Goal: Information Seeking & Learning: Find specific fact

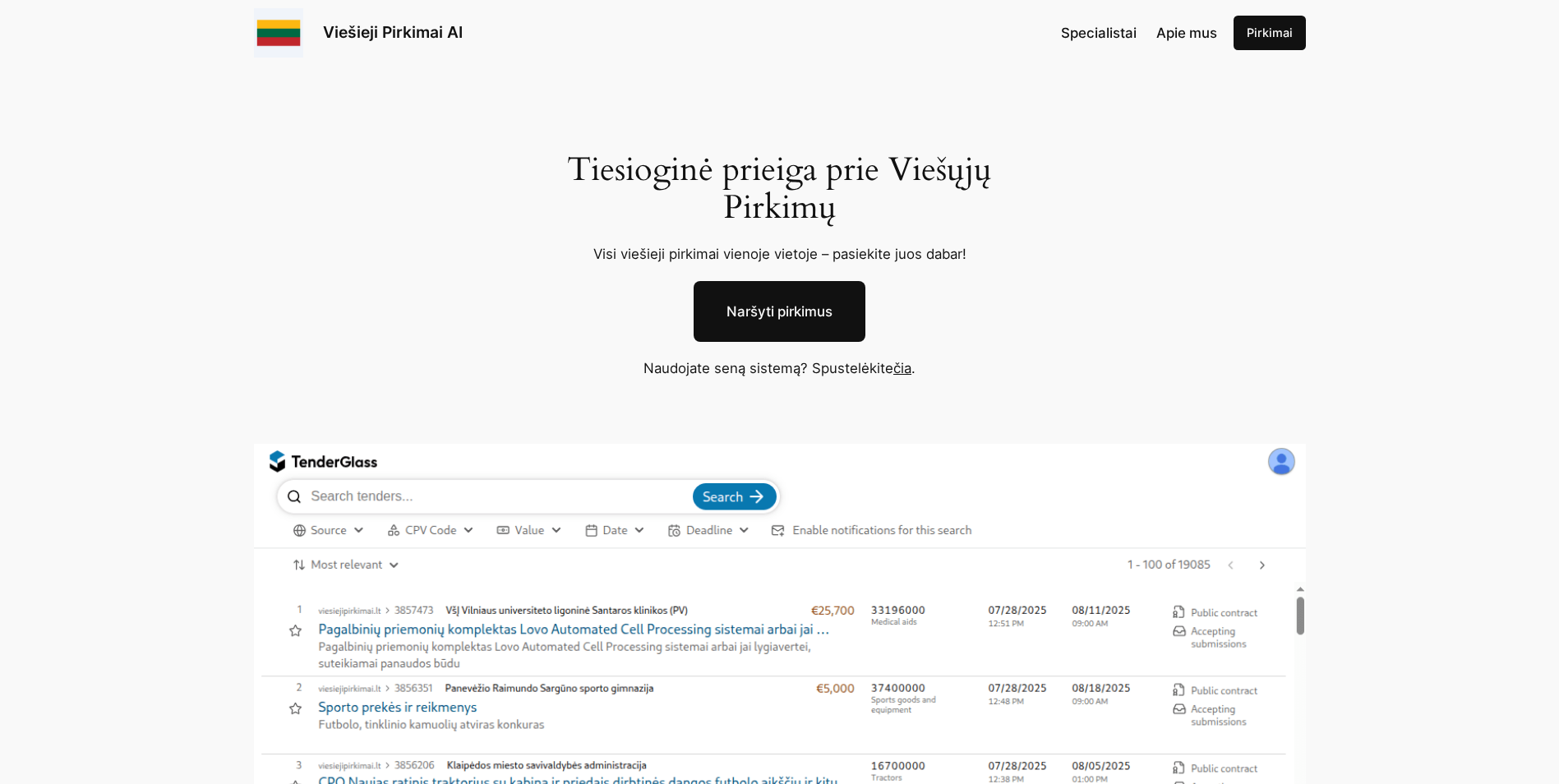
click at [783, 305] on link "Naršyti pirkimus" at bounding box center [780, 312] width 172 height 61
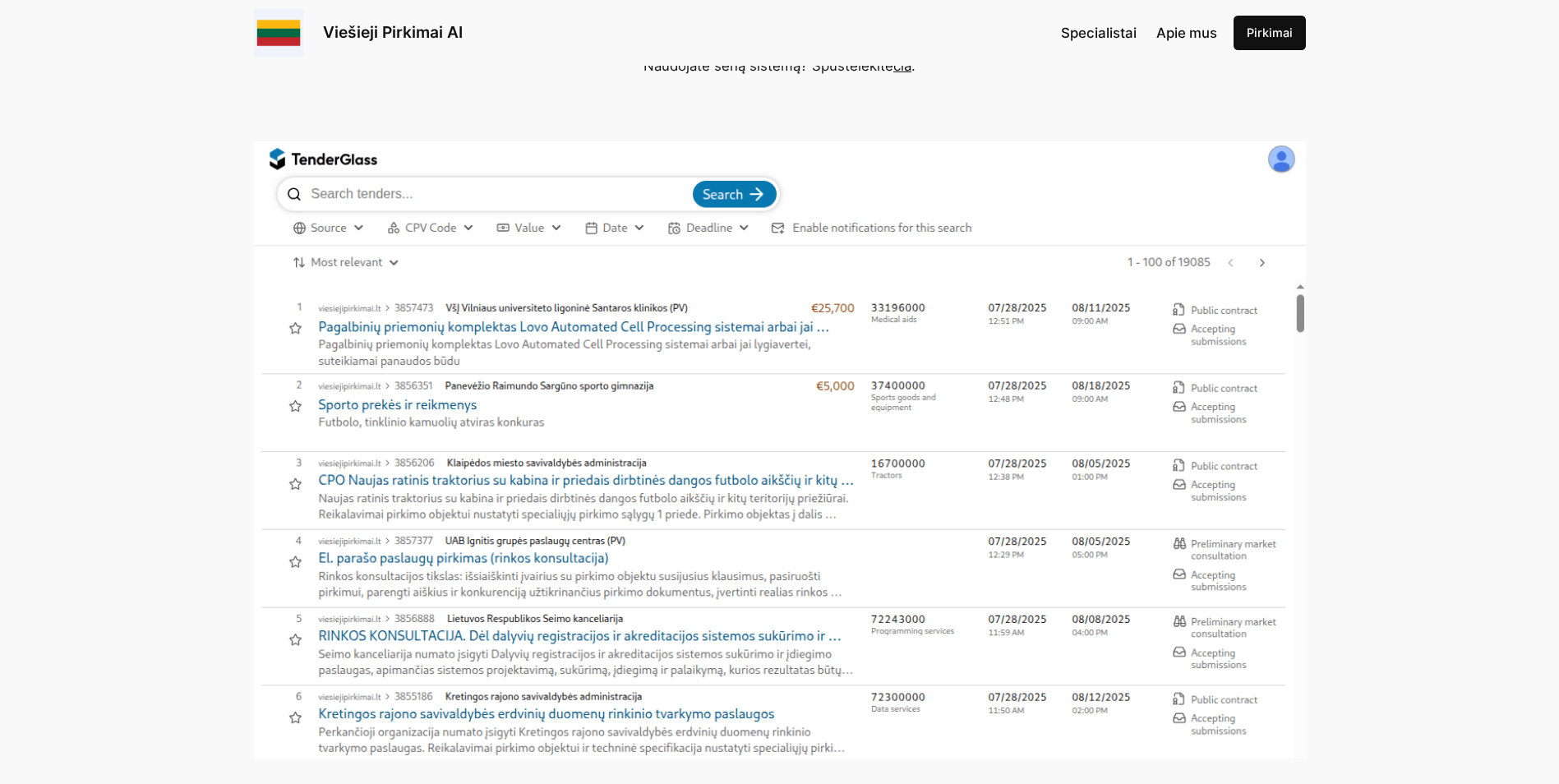
scroll to position [164, 0]
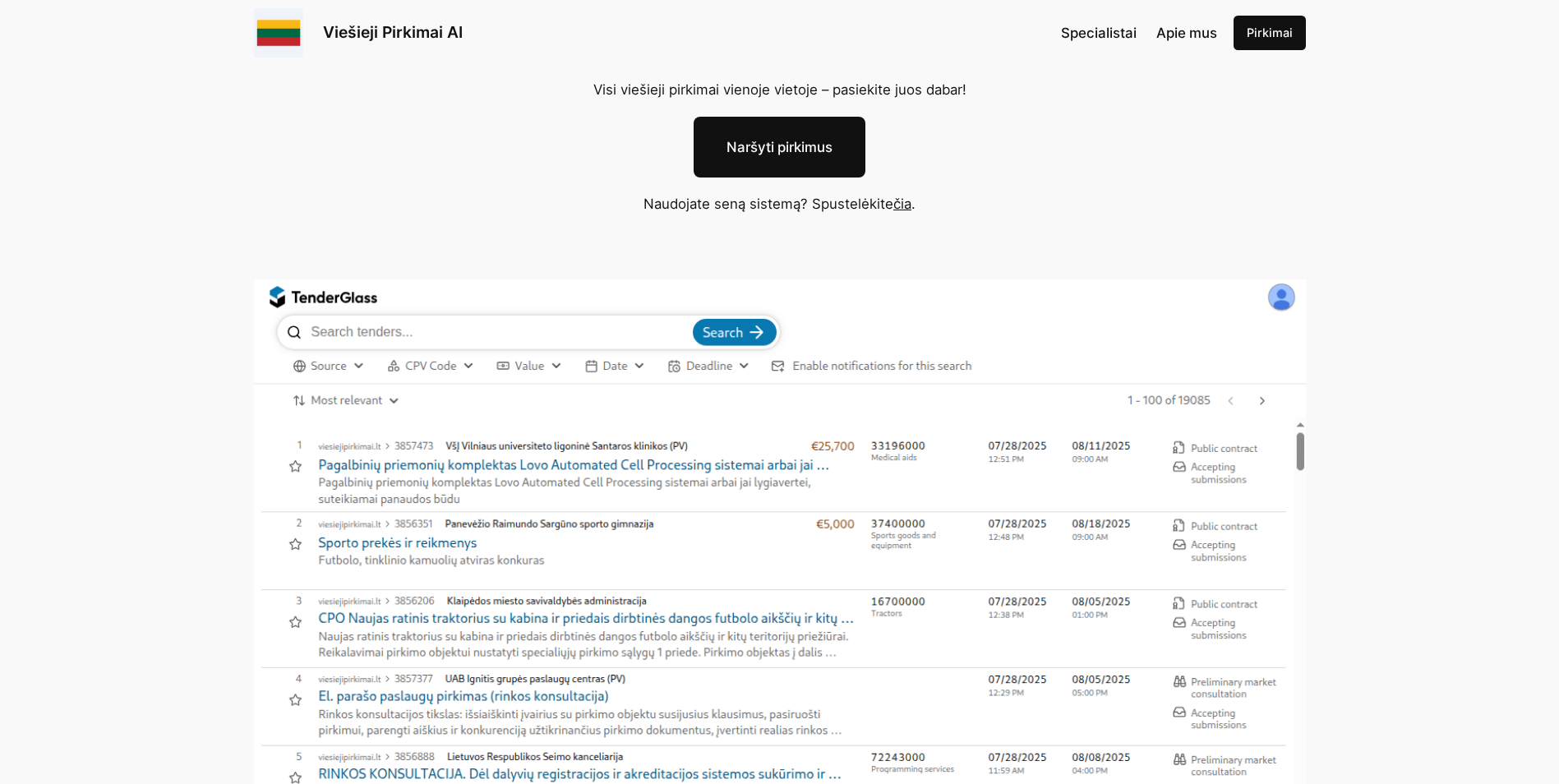
click at [907, 208] on link "čia" at bounding box center [902, 203] width 18 height 16
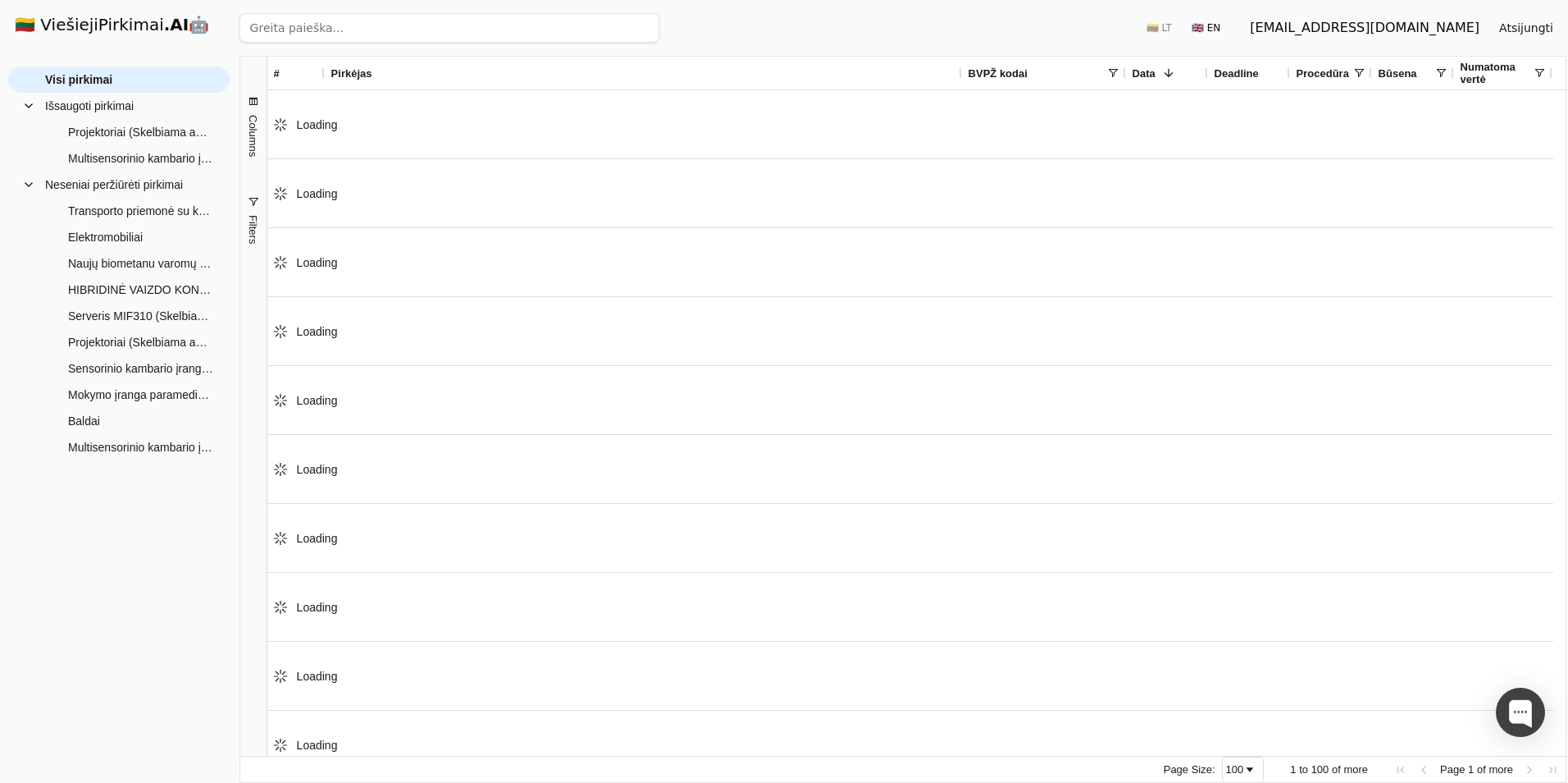
click at [305, 29] on input "search" at bounding box center [449, 28] width 420 height 29
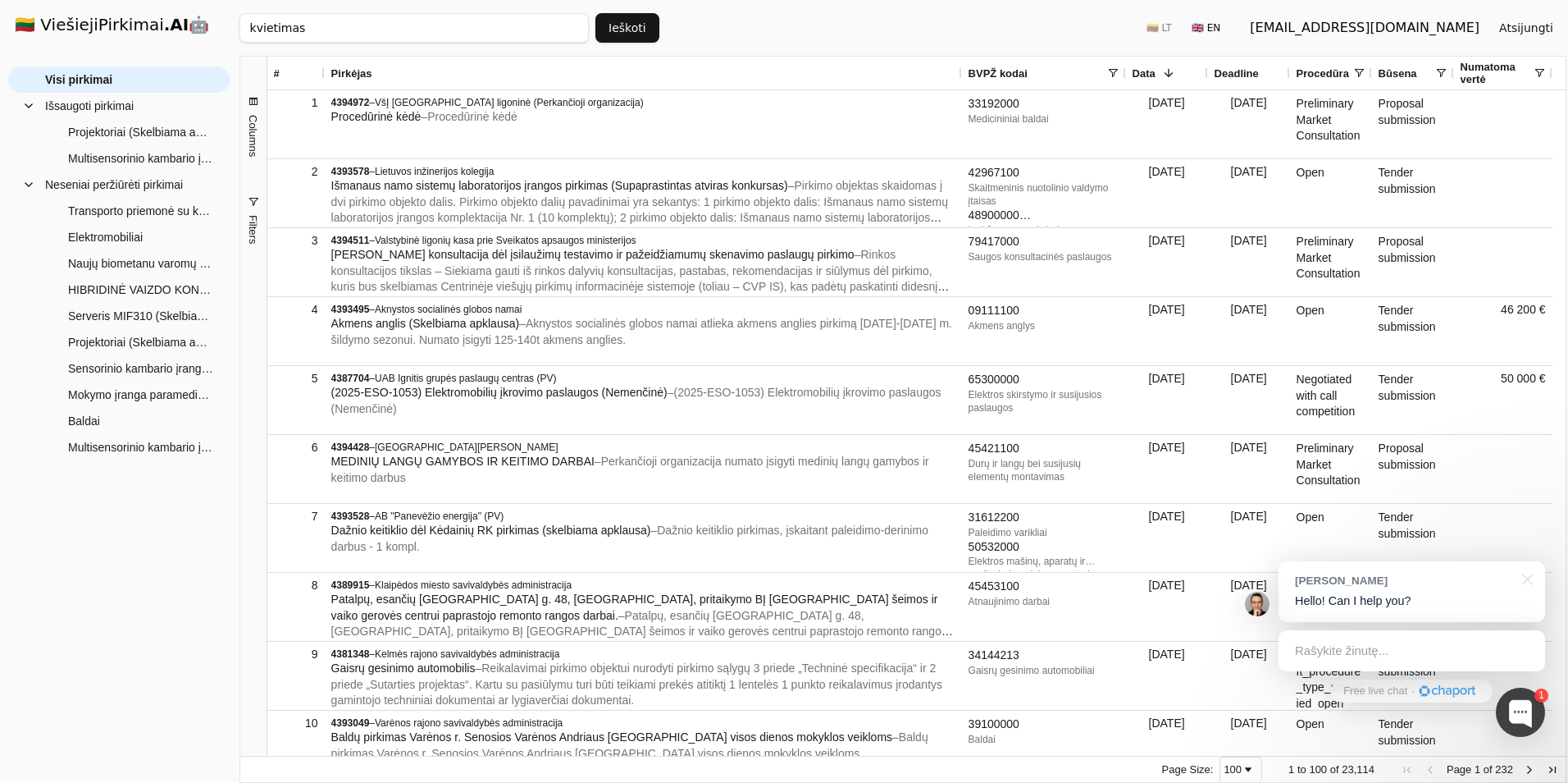
click button "Ieškoti" at bounding box center [627, 28] width 64 height 29
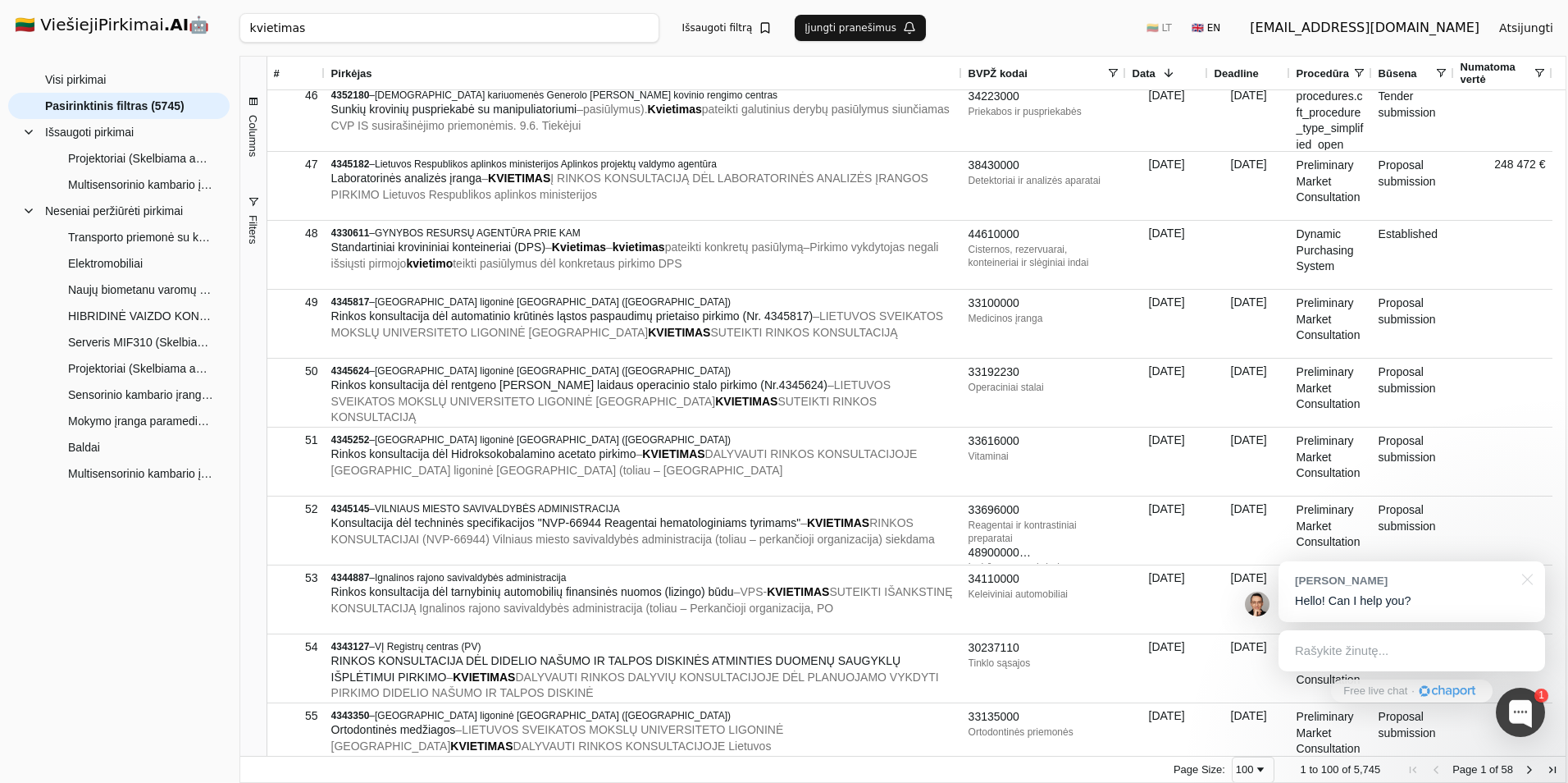
click at [316, 24] on input "kvietimas" at bounding box center [449, 28] width 420 height 29
type input "skelbiama apklausa"
click button "Ieškoti" at bounding box center [627, 28] width 64 height 29
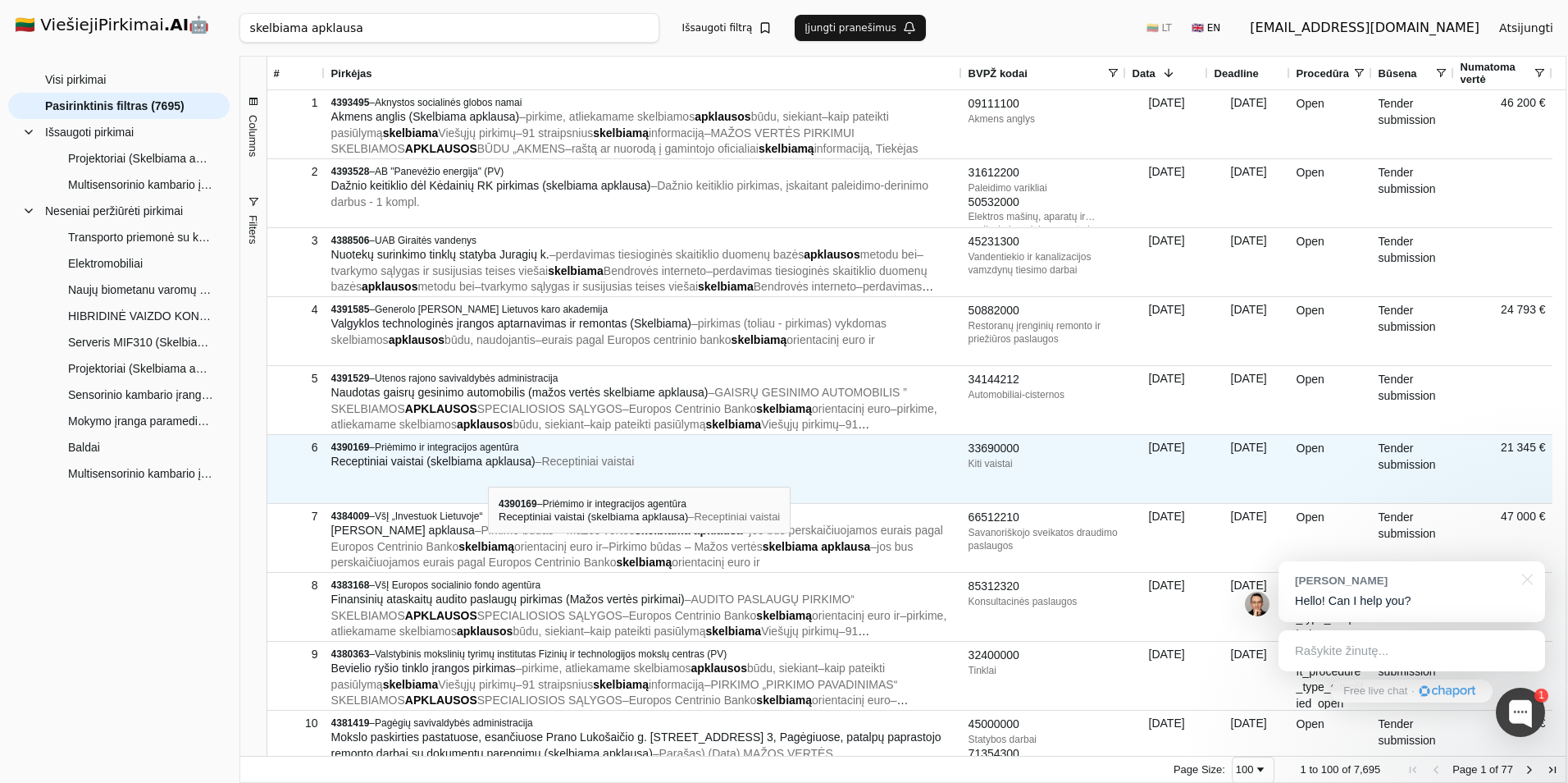
click at [488, 472] on div "4390169 – Priėmimo ir integracijos agentūra Receptiniai vaistai (skelbiama apkl…" at bounding box center [643, 455] width 624 height 39
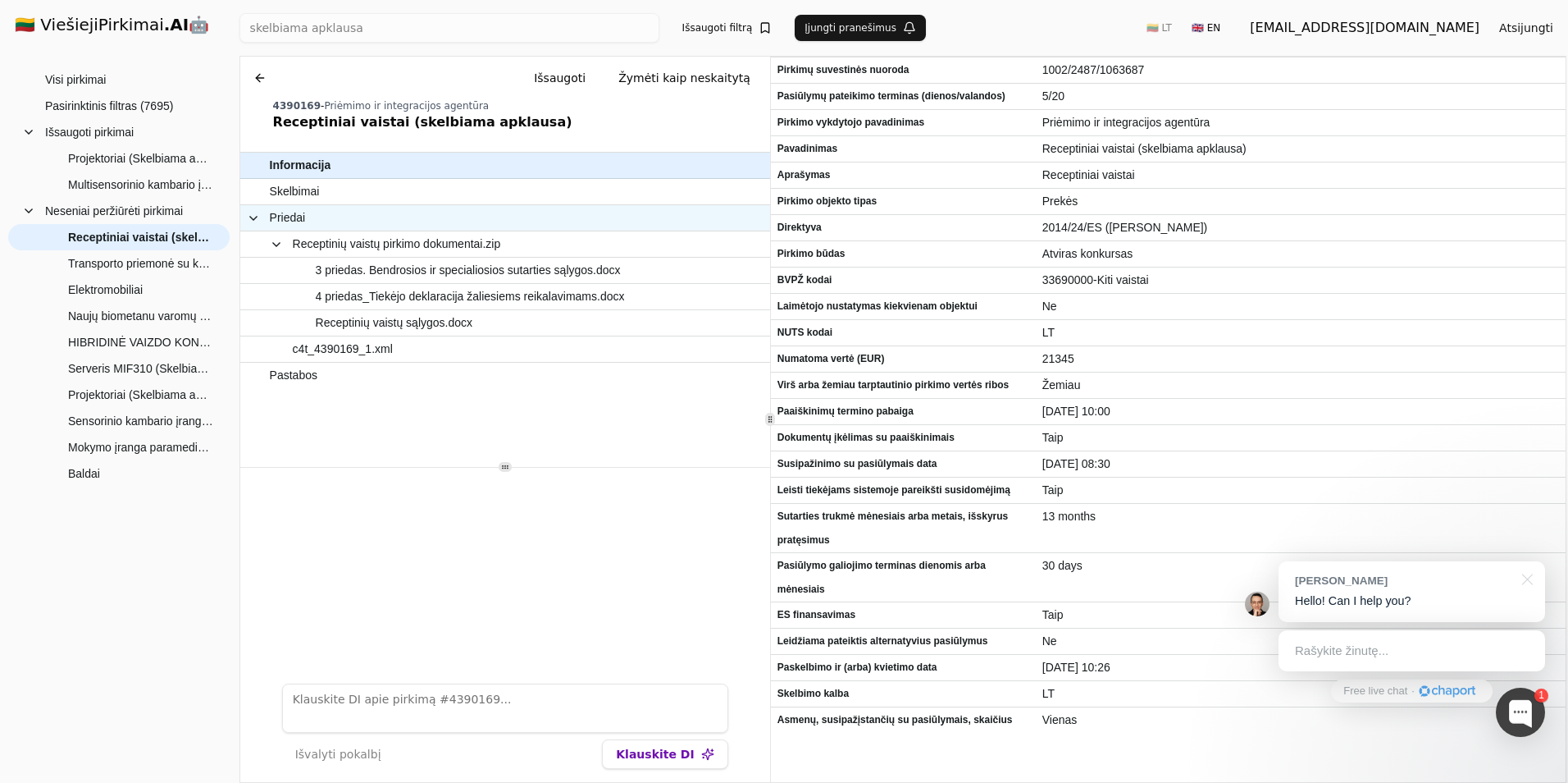
click at [252, 217] on span at bounding box center [253, 218] width 13 height 13
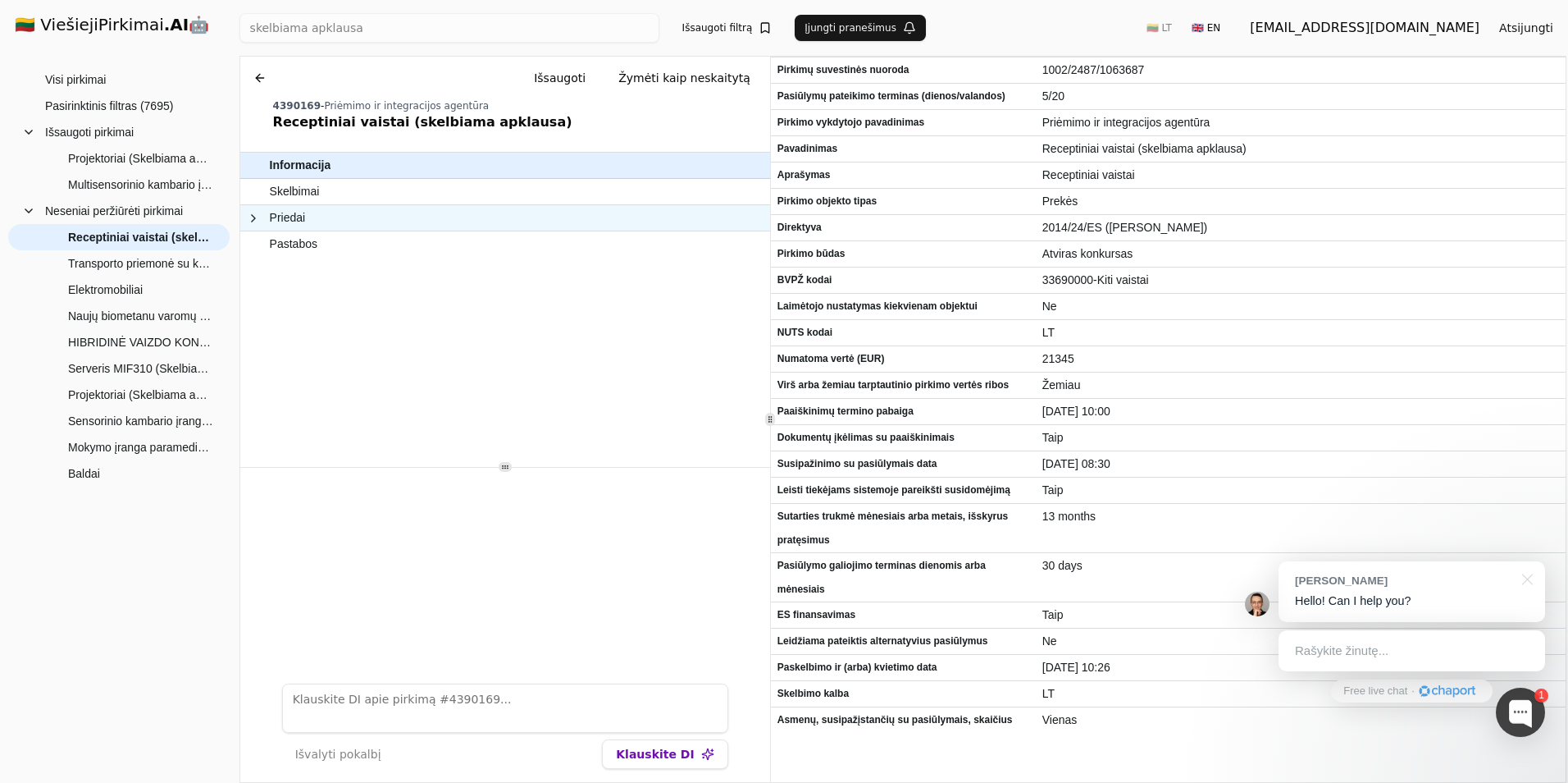
click at [252, 217] on span at bounding box center [253, 218] width 13 height 13
